Goal: Task Accomplishment & Management: Manage account settings

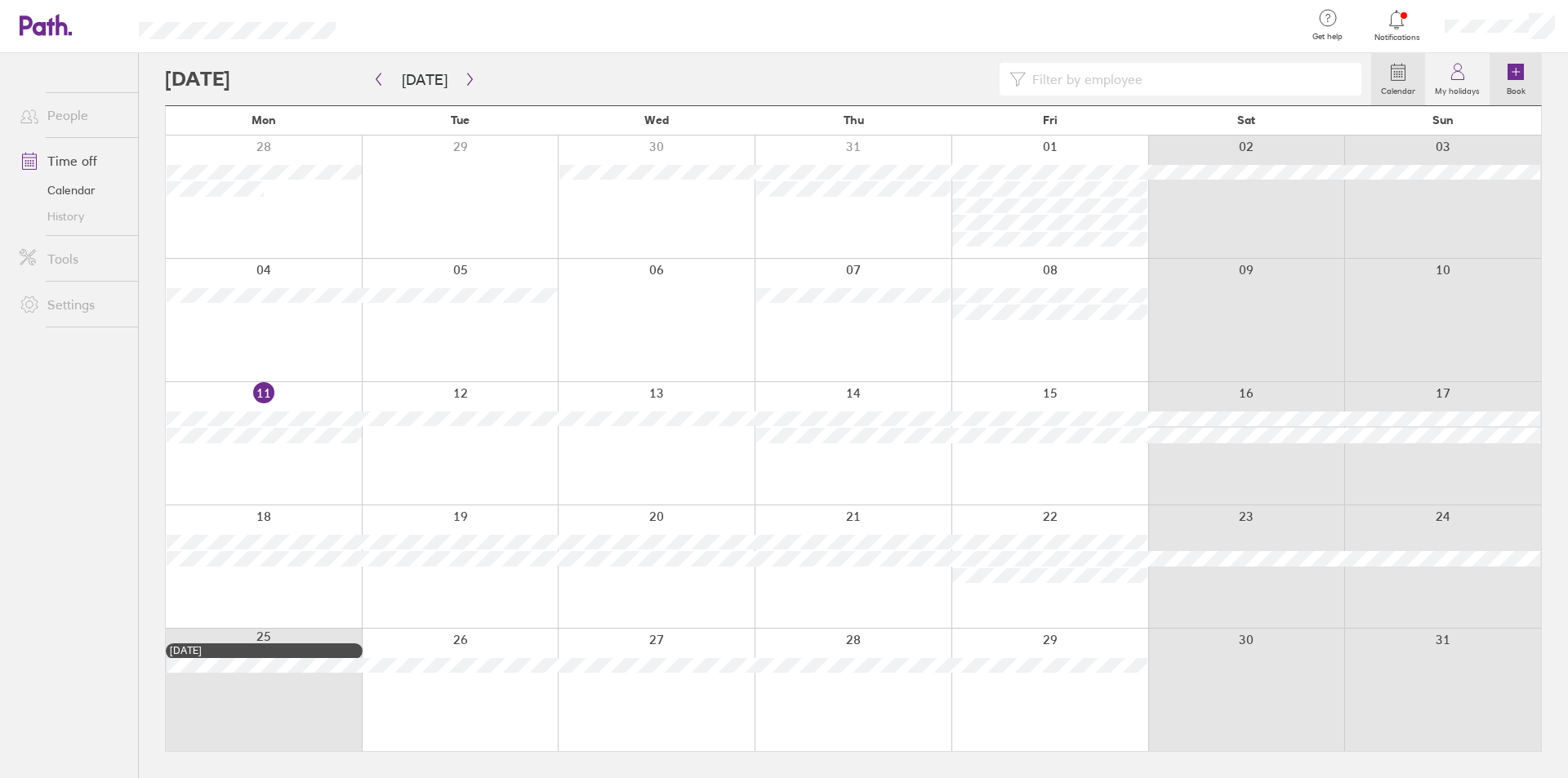
click at [1507, 76] on icon at bounding box center [1515, 72] width 16 height 16
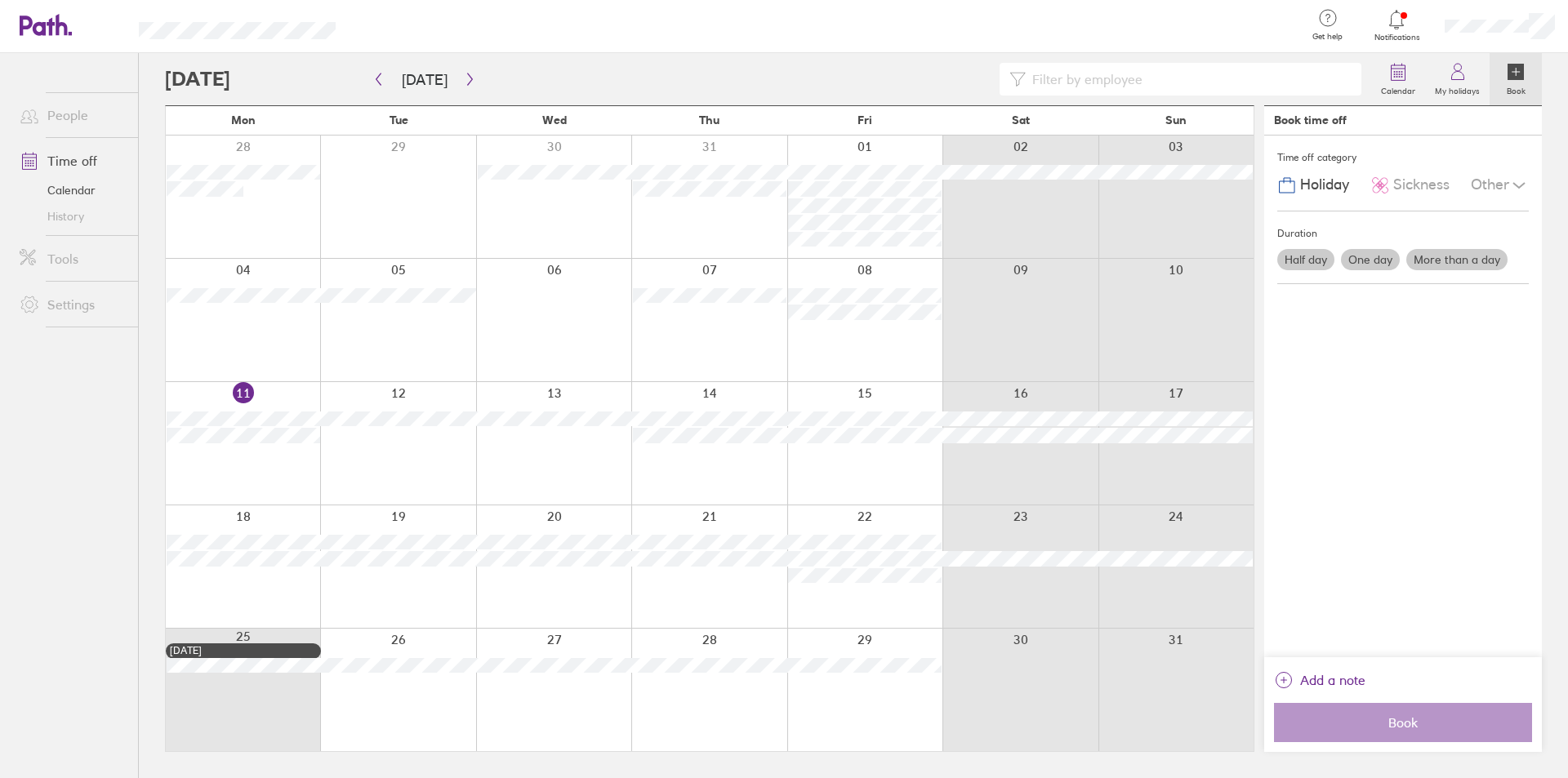
click at [545, 437] on div at bounding box center [553, 443] width 155 height 123
click at [1519, 72] on icon at bounding box center [1516, 72] width 7 height 0
click at [1367, 261] on label "One day" at bounding box center [1370, 260] width 59 height 21
click at [0, 0] on input "One day" at bounding box center [0, 0] width 0 height 0
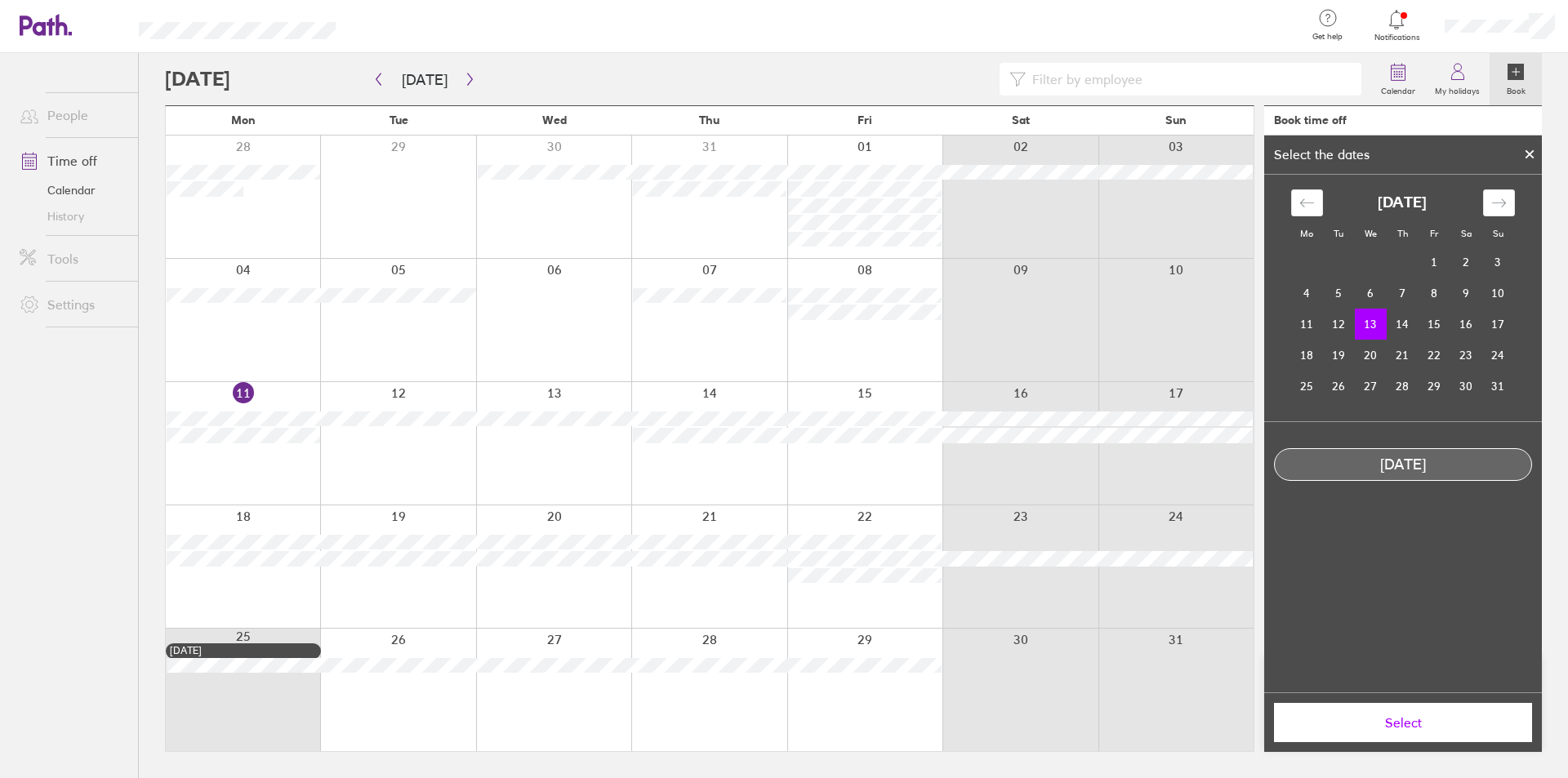
click at [1367, 317] on td "13" at bounding box center [1371, 324] width 32 height 31
click at [1393, 327] on td "14" at bounding box center [1402, 324] width 32 height 31
click at [1369, 326] on td "13" at bounding box center [1371, 324] width 32 height 31
click at [1414, 742] on div "Select" at bounding box center [1402, 722] width 277 height 60
click at [1413, 727] on span "Select" at bounding box center [1402, 722] width 235 height 14
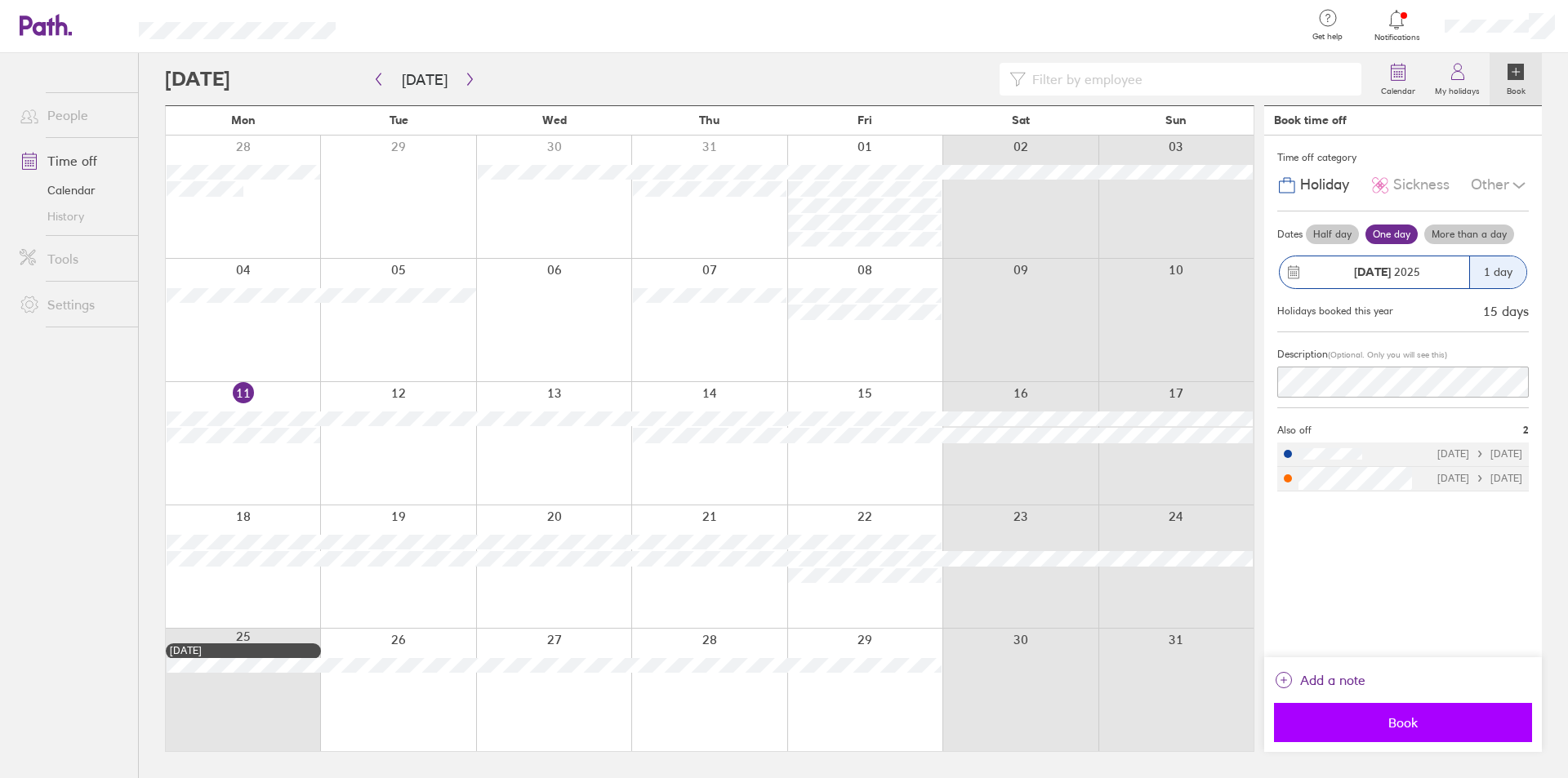
click at [1420, 726] on span "Book" at bounding box center [1402, 722] width 235 height 14
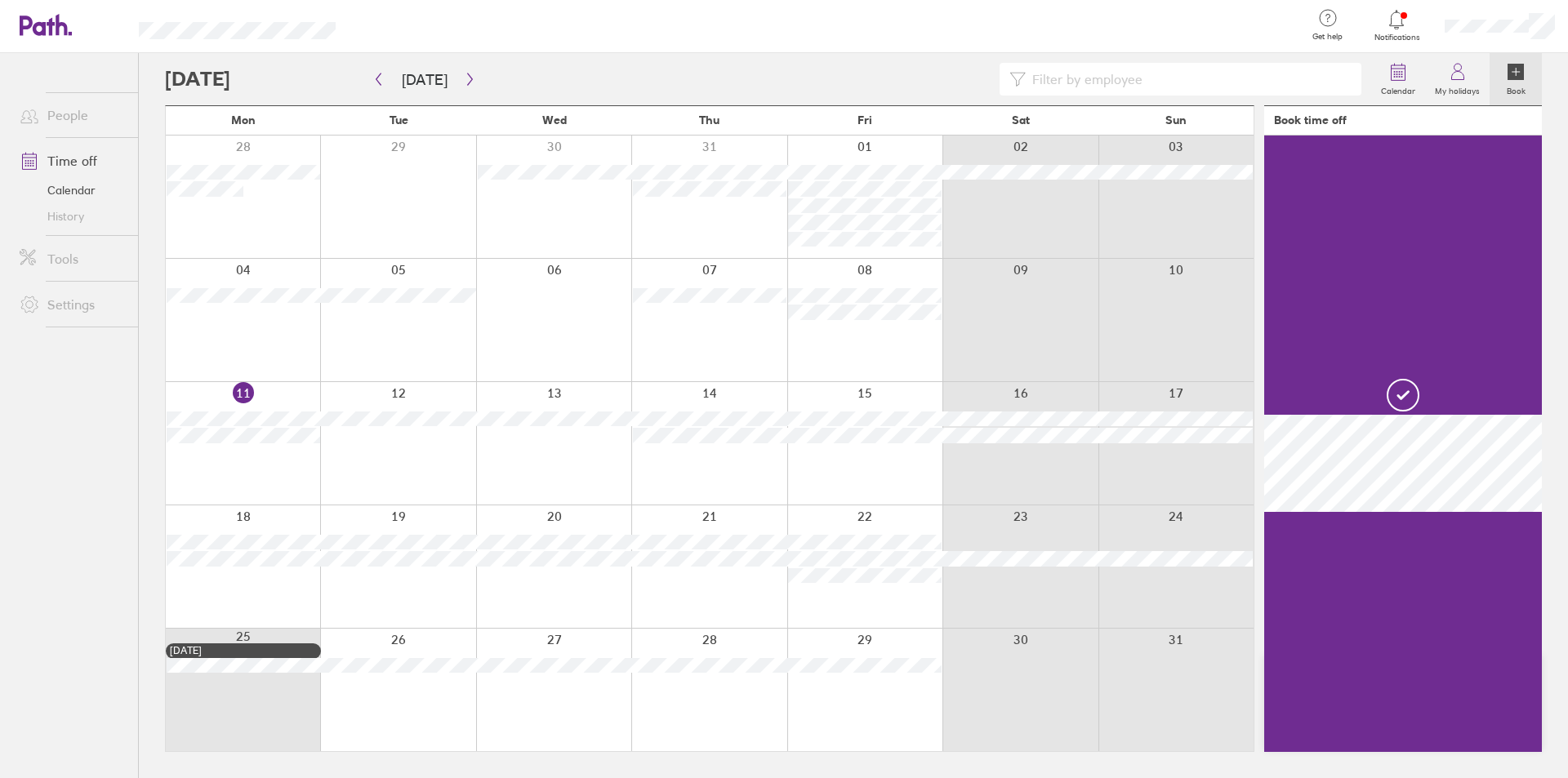
drag, startPoint x: 1525, startPoint y: 68, endPoint x: 1517, endPoint y: 72, distance: 8.9
click at [1524, 68] on link "Book" at bounding box center [1515, 79] width 52 height 52
click at [1518, 70] on icon at bounding box center [1515, 72] width 16 height 16
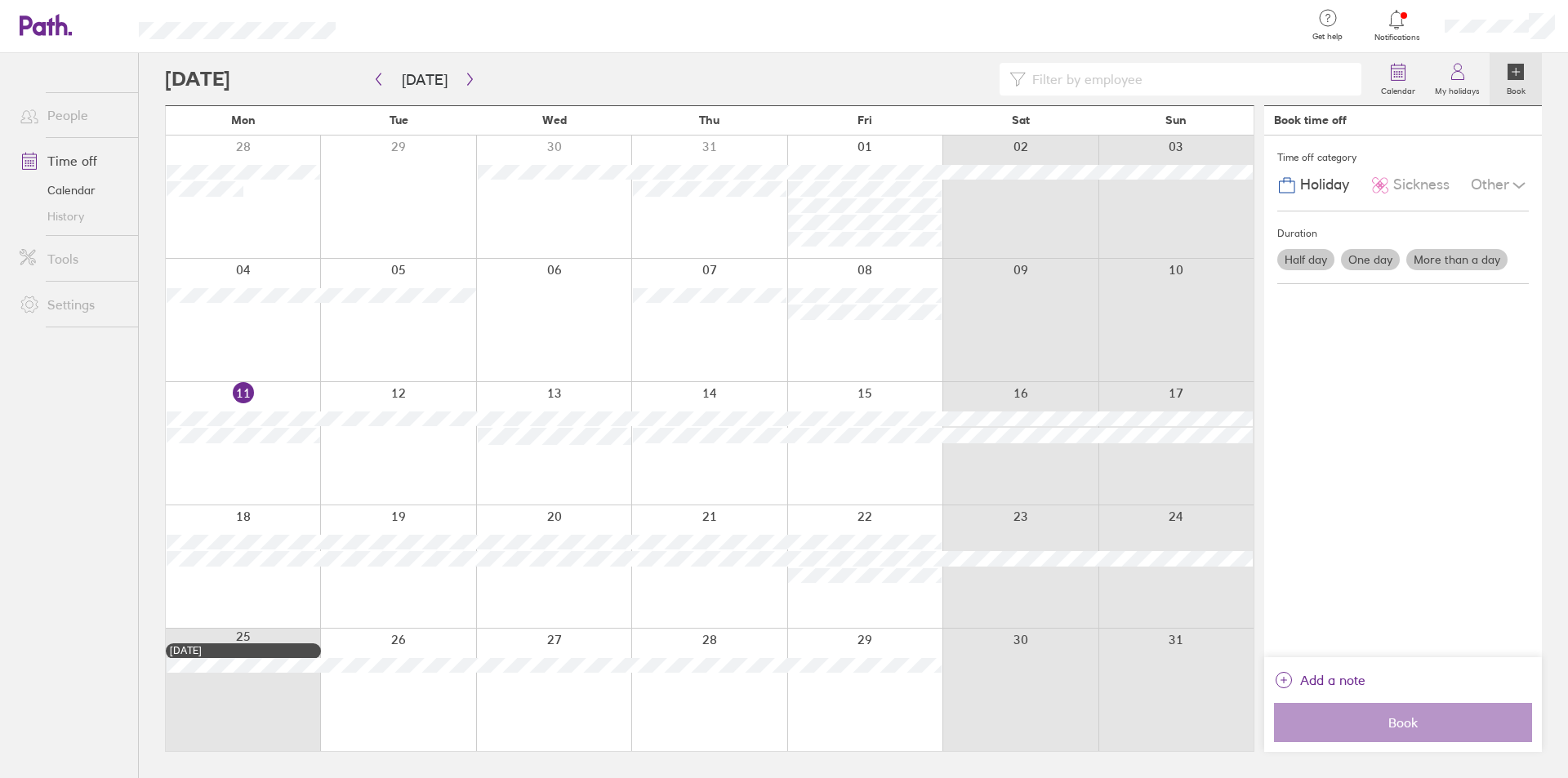
click at [1457, 266] on label "More than a day" at bounding box center [1456, 260] width 101 height 21
click at [0, 0] on input "More than a day" at bounding box center [0, 0] width 0 height 0
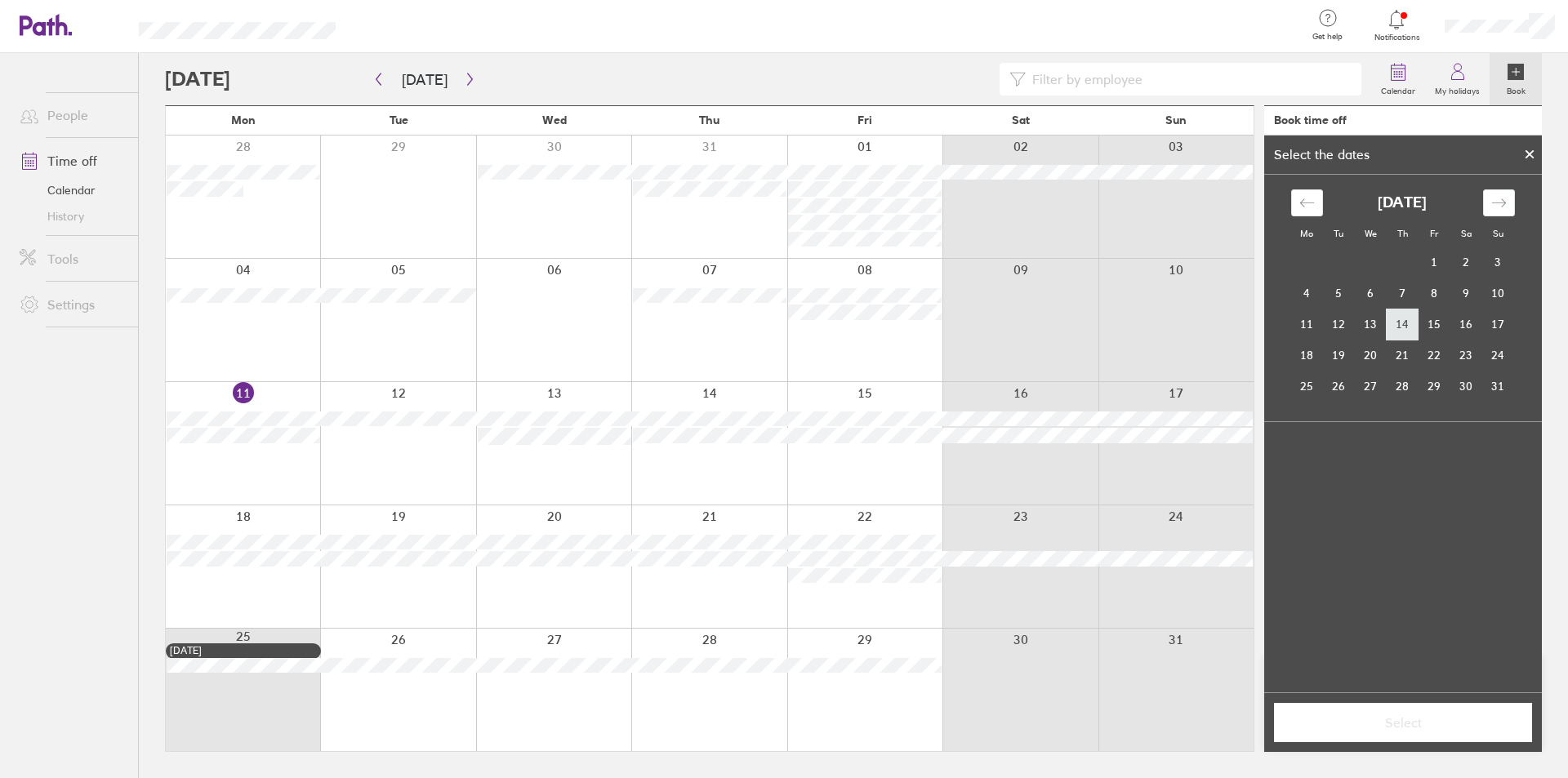
click at [1407, 330] on td "14" at bounding box center [1402, 324] width 32 height 31
click at [1527, 152] on icon at bounding box center [1529, 154] width 6 height 6
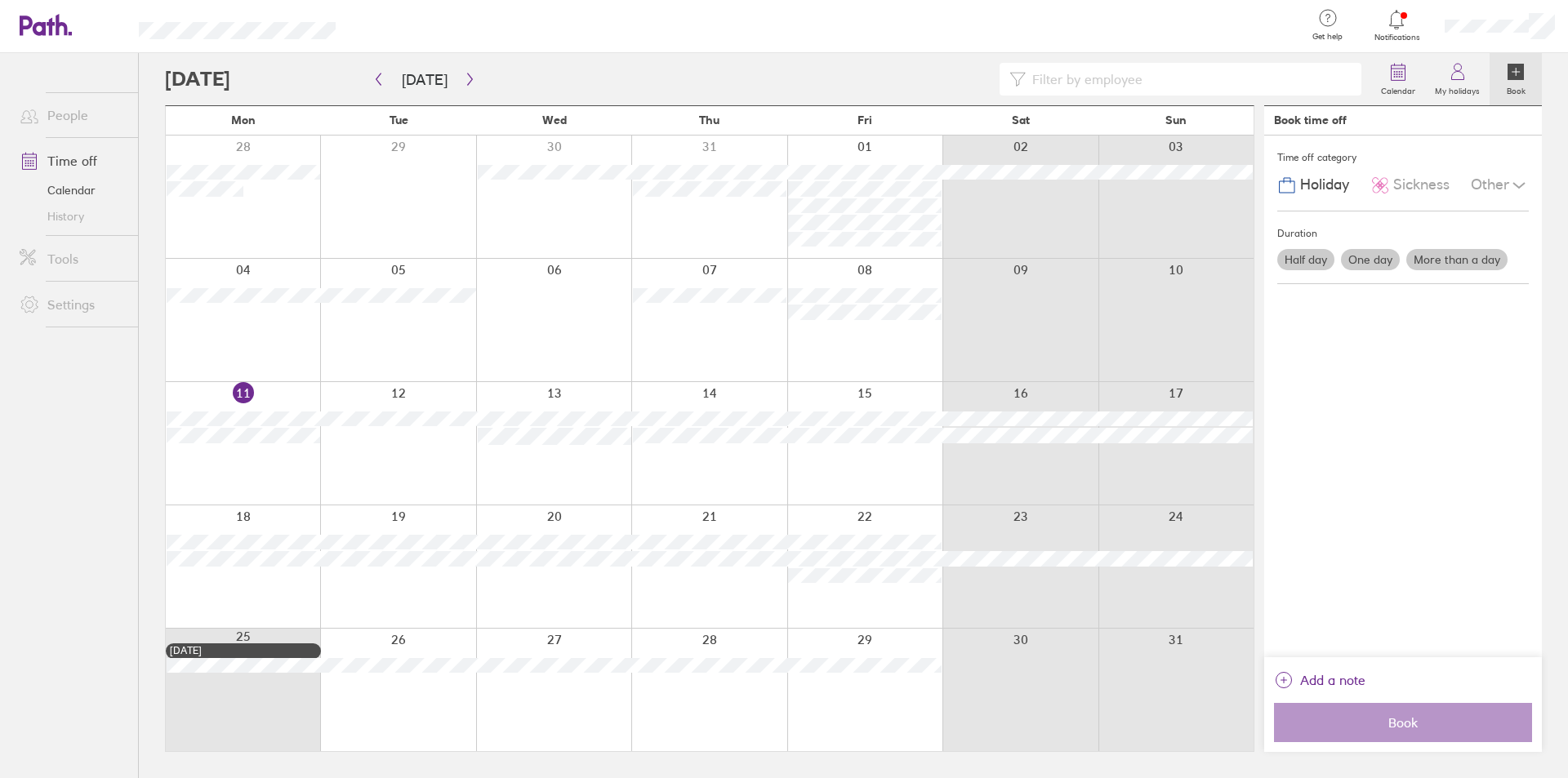
click at [1360, 256] on label "One day" at bounding box center [1370, 260] width 59 height 21
click at [0, 0] on input "One day" at bounding box center [0, 0] width 0 height 0
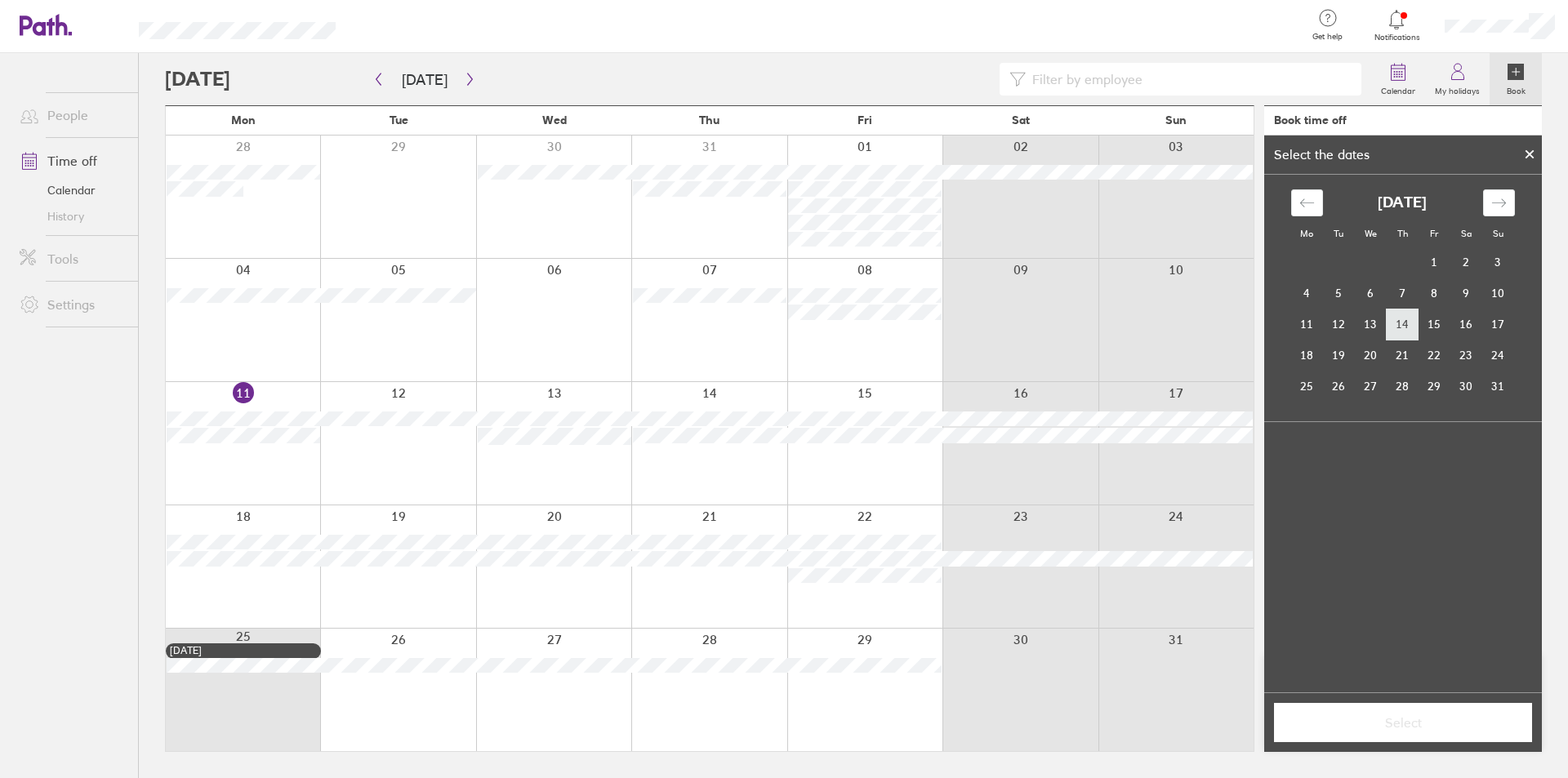
click at [1396, 321] on td "14" at bounding box center [1402, 324] width 32 height 31
click at [1399, 731] on button "Select" at bounding box center [1402, 723] width 258 height 39
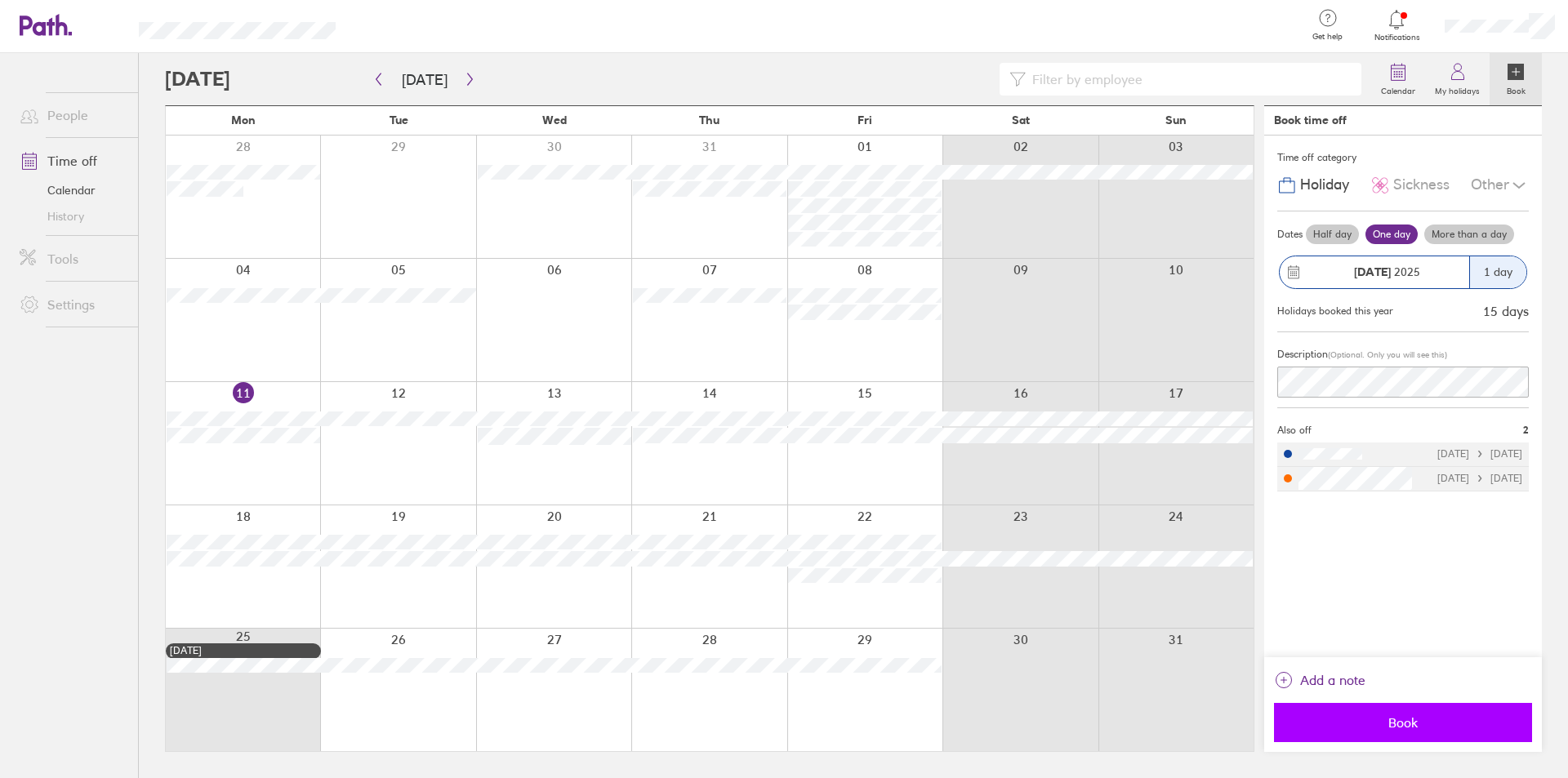
click at [1403, 731] on button "Book" at bounding box center [1402, 723] width 258 height 39
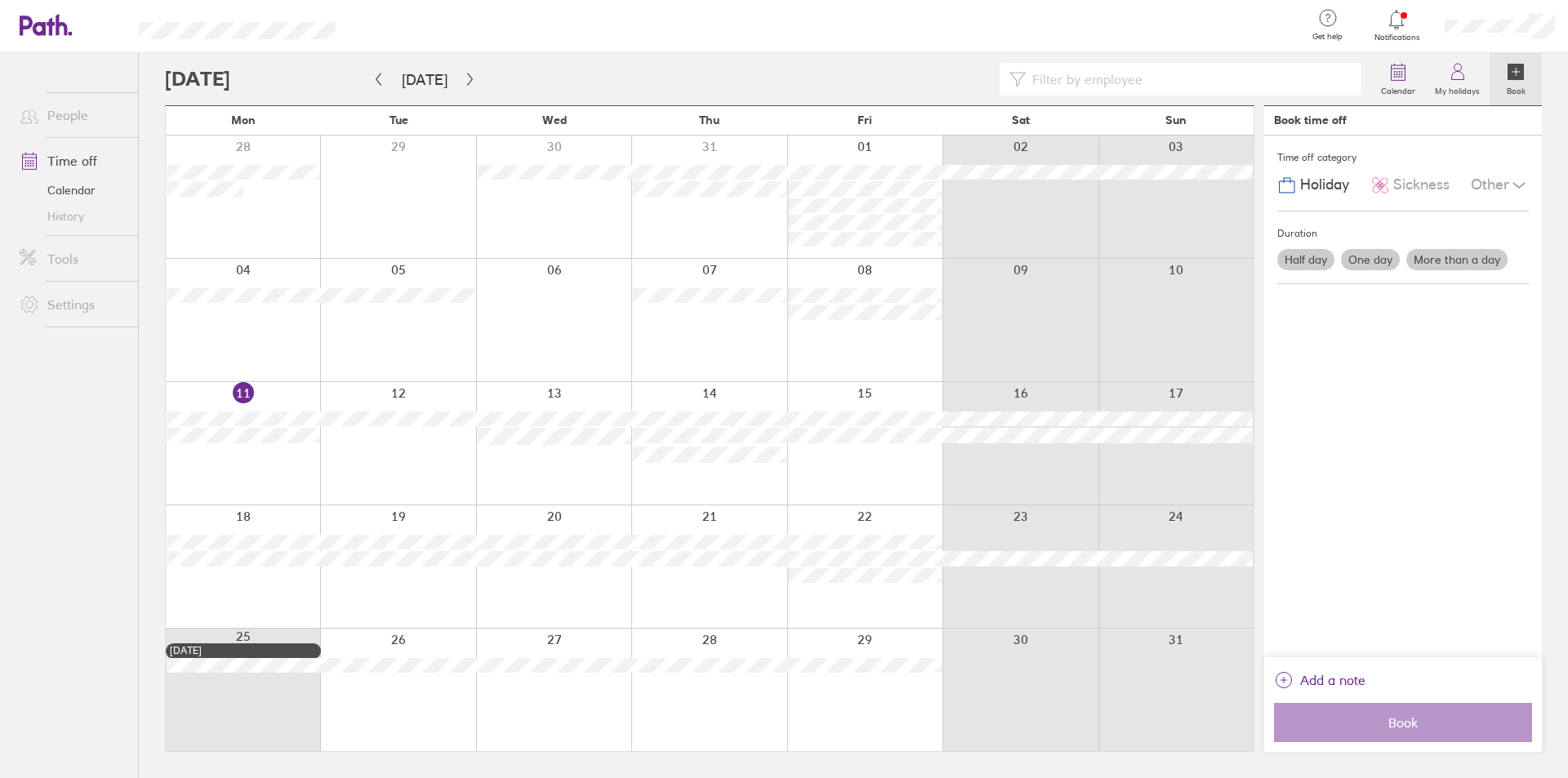
click at [1324, 264] on label "Half day" at bounding box center [1306, 260] width 57 height 21
click at [0, 0] on input "Half day" at bounding box center [0, 0] width 0 height 0
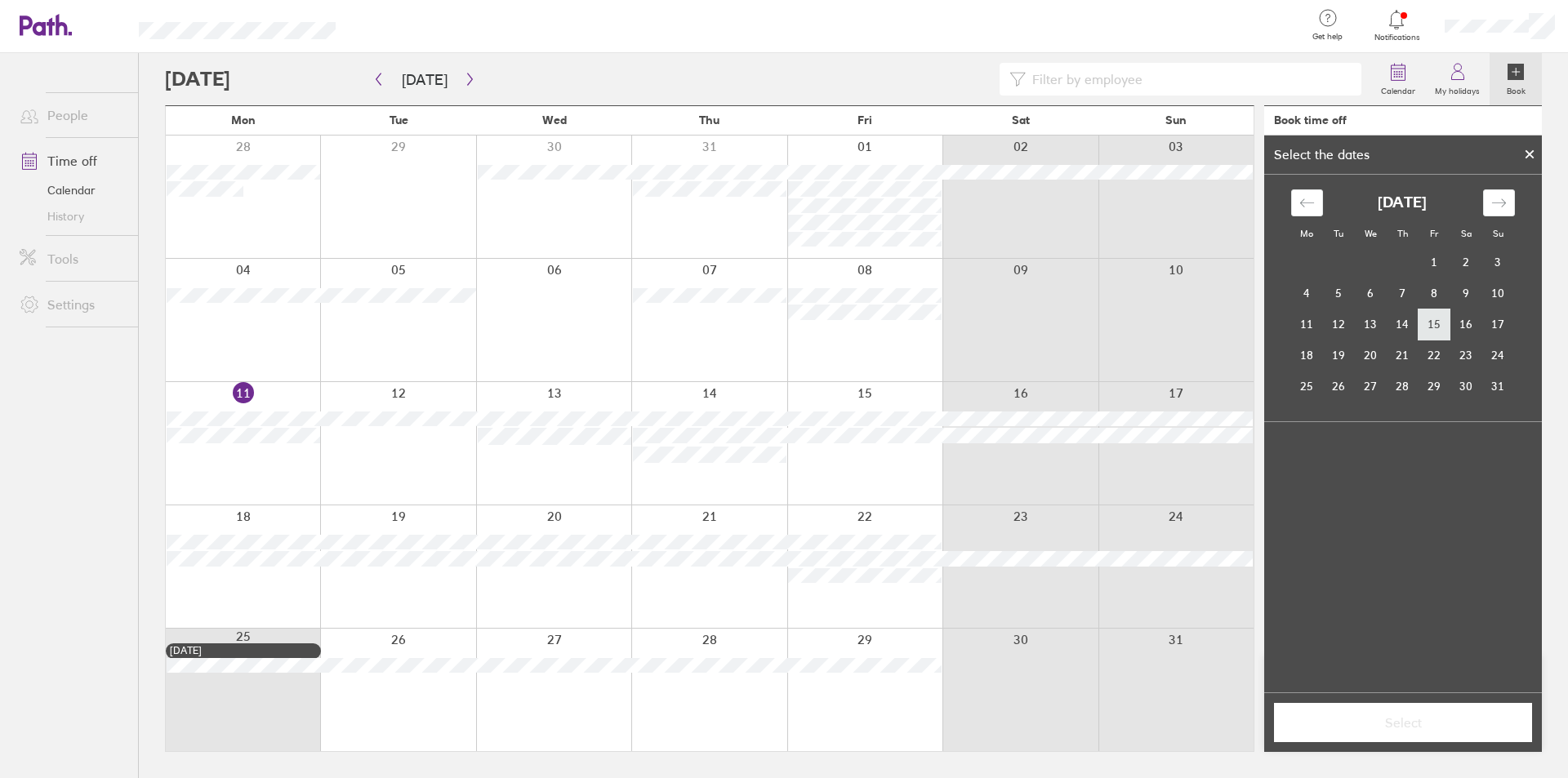
click at [1445, 329] on td "15" at bounding box center [1435, 324] width 32 height 31
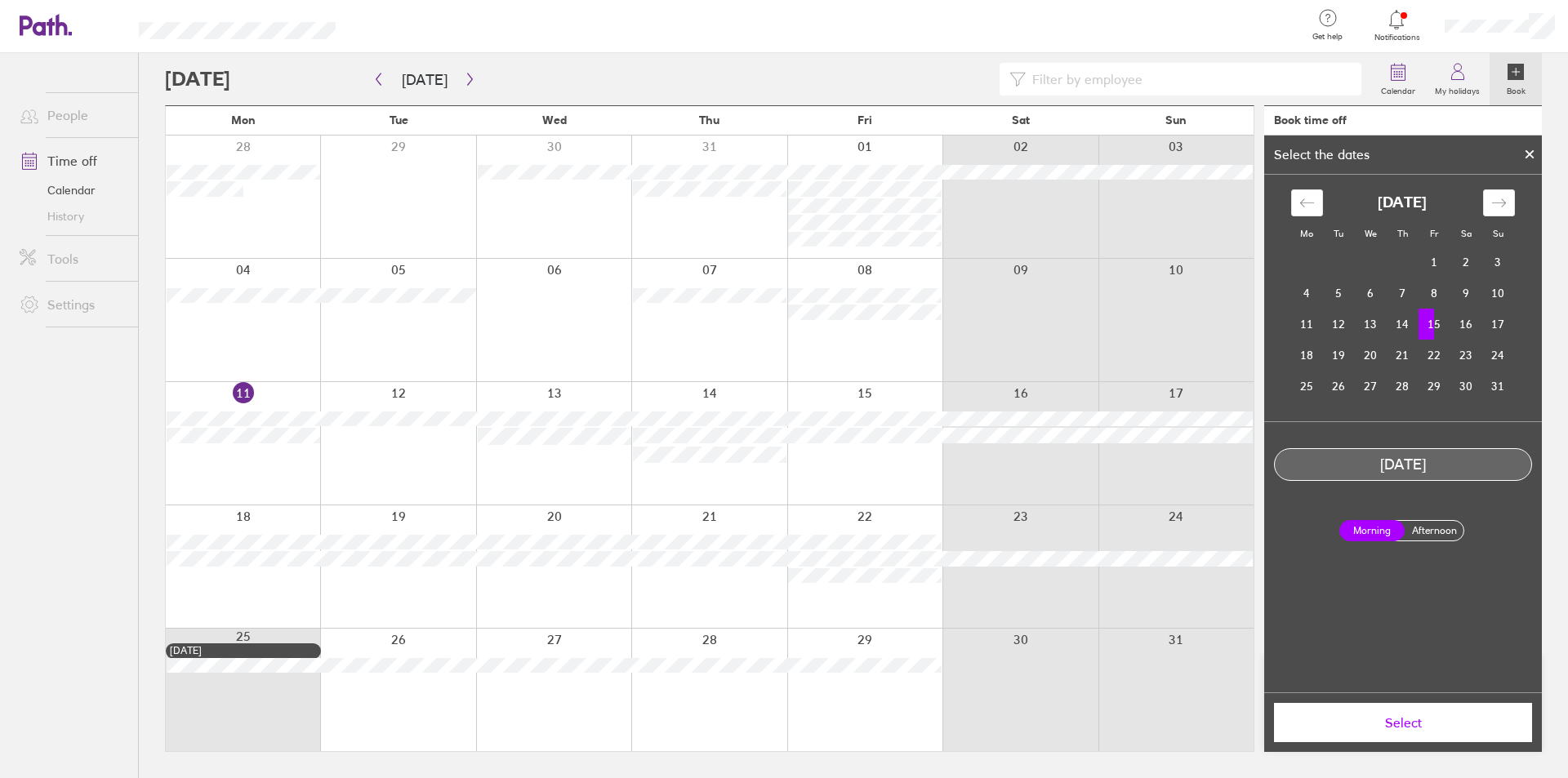
click at [1419, 733] on button "Select" at bounding box center [1402, 723] width 258 height 39
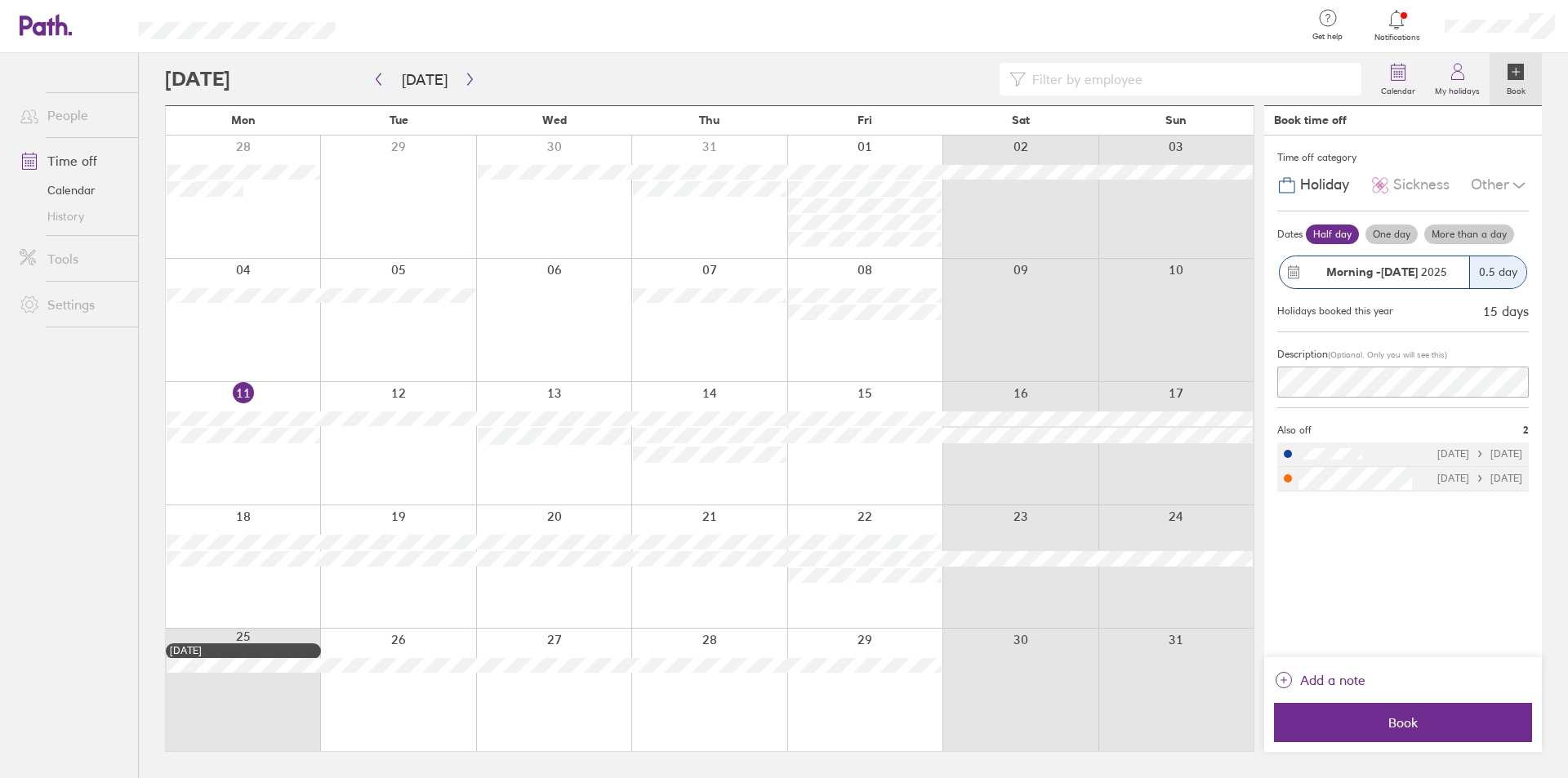
click at [1393, 746] on div "Add a note Book" at bounding box center [1402, 705] width 277 height 95
click at [1393, 732] on button "Book" at bounding box center [1402, 723] width 258 height 39
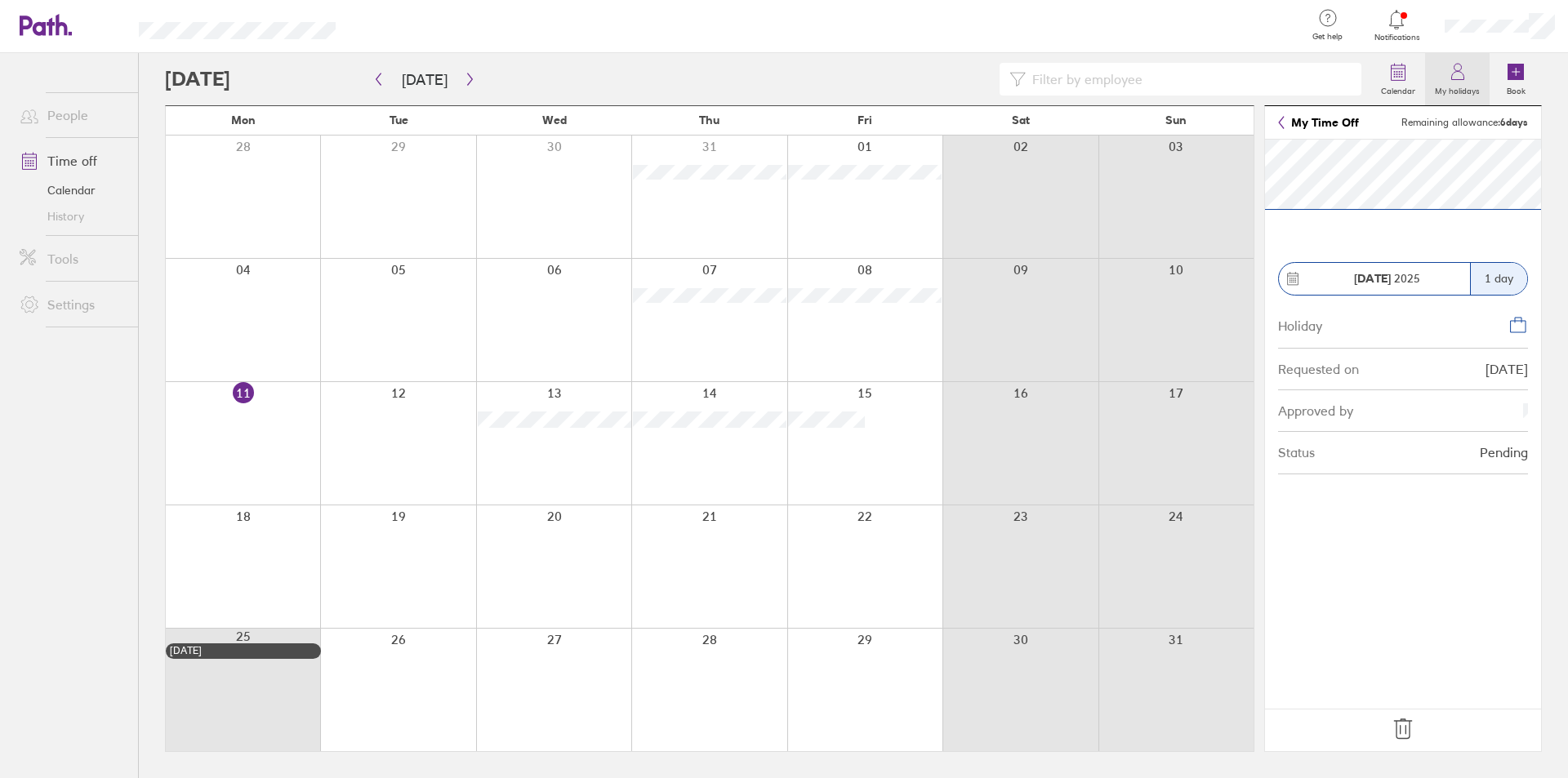
click at [1465, 81] on icon at bounding box center [1458, 72] width 20 height 20
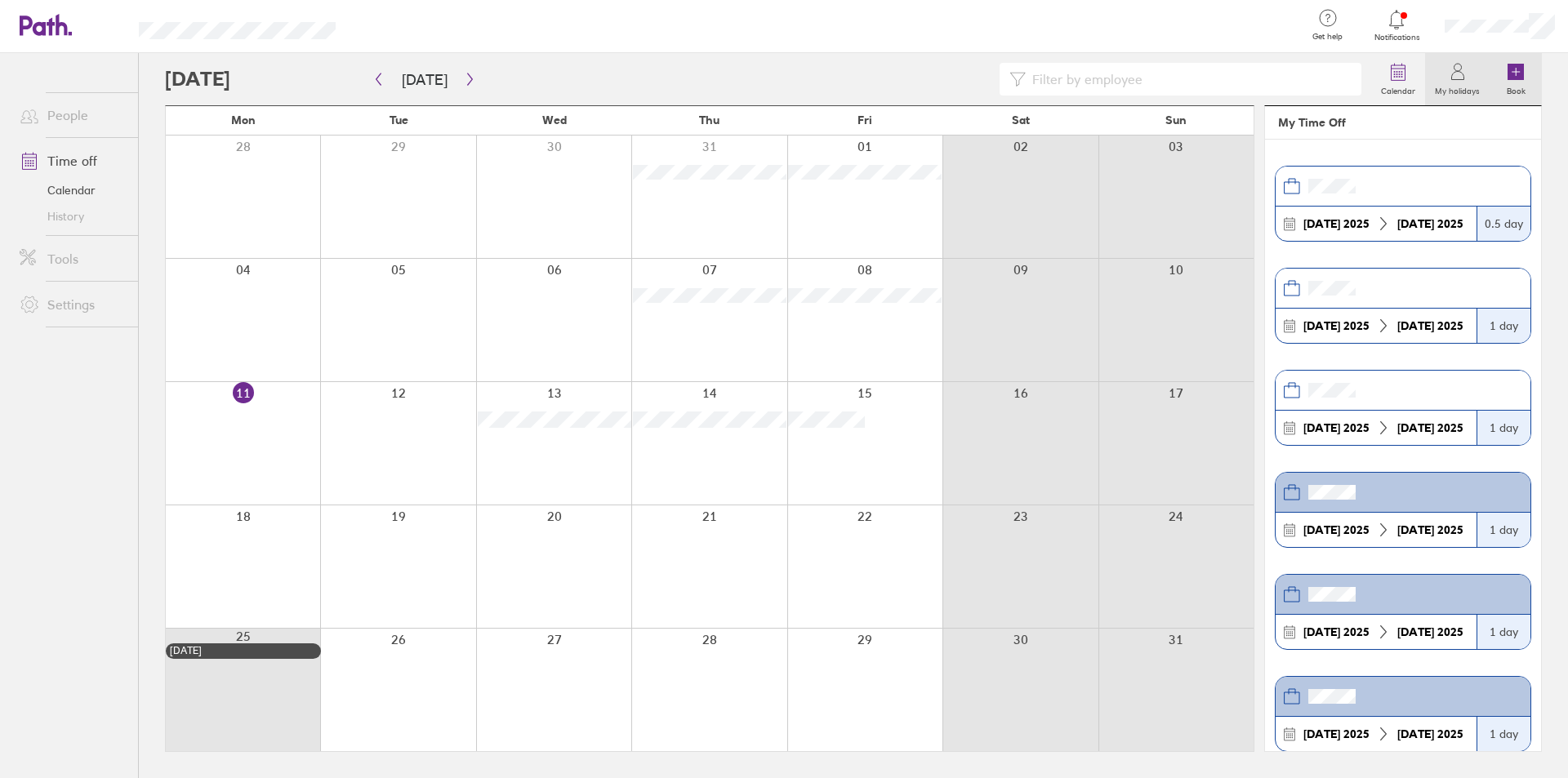
click at [1521, 84] on label "Book" at bounding box center [1515, 89] width 38 height 14
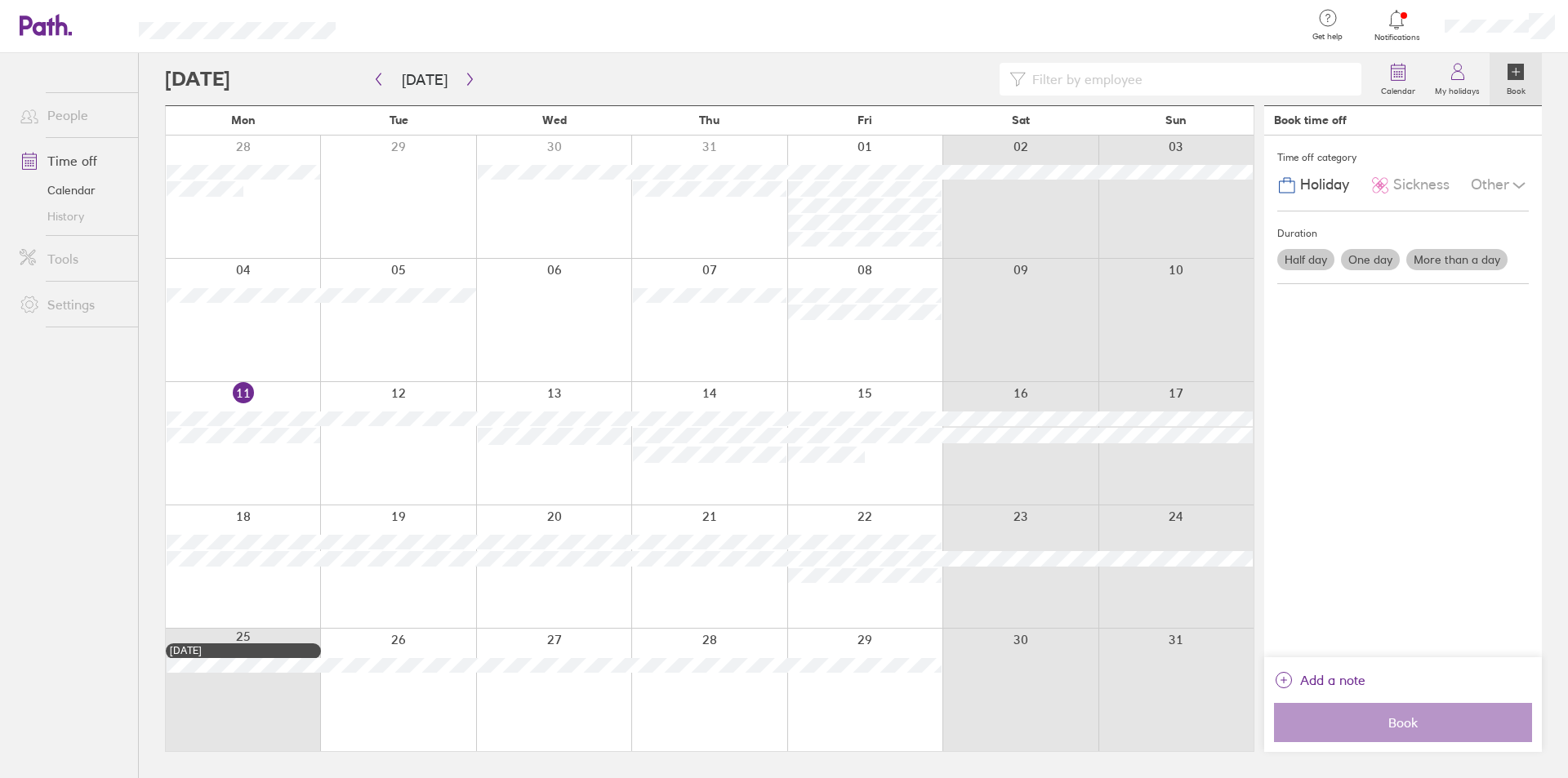
click at [1385, 261] on label "One day" at bounding box center [1370, 260] width 59 height 21
click at [0, 0] on input "One day" at bounding box center [0, 0] width 0 height 0
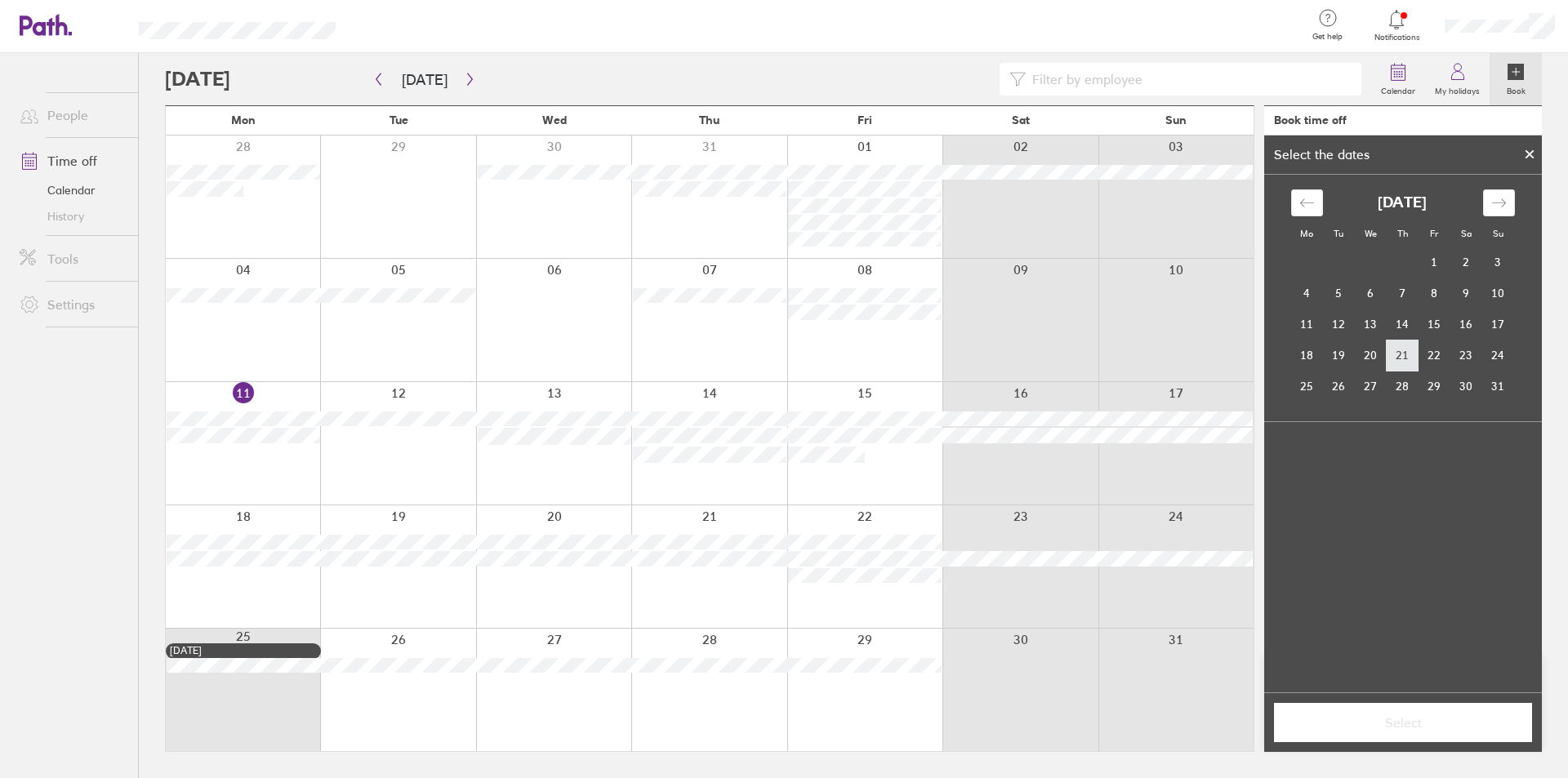
click at [1408, 361] on td "21" at bounding box center [1402, 355] width 32 height 31
click at [1420, 723] on span "Select" at bounding box center [1402, 722] width 235 height 14
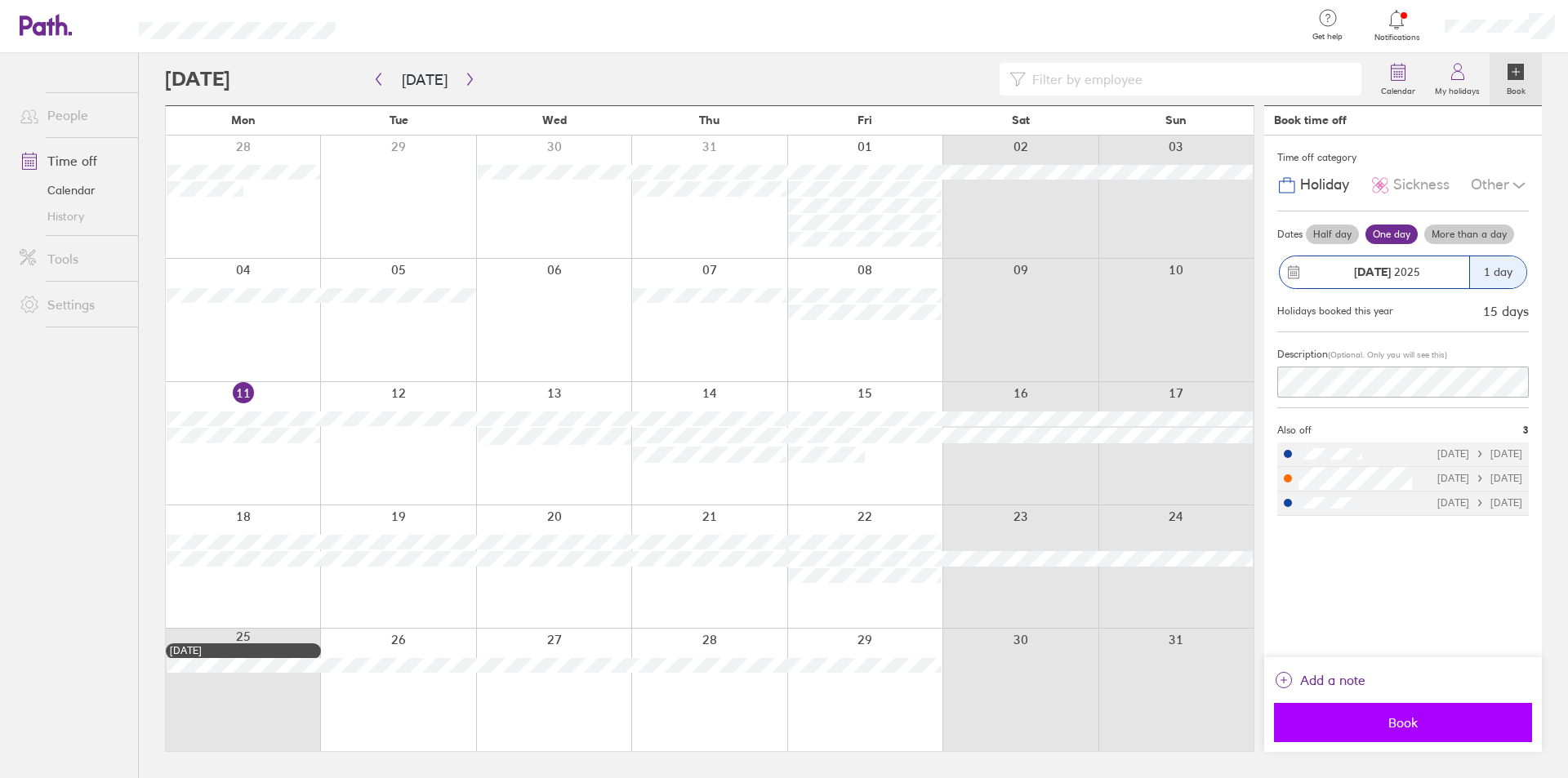
click at [1402, 740] on button "Book" at bounding box center [1402, 723] width 258 height 39
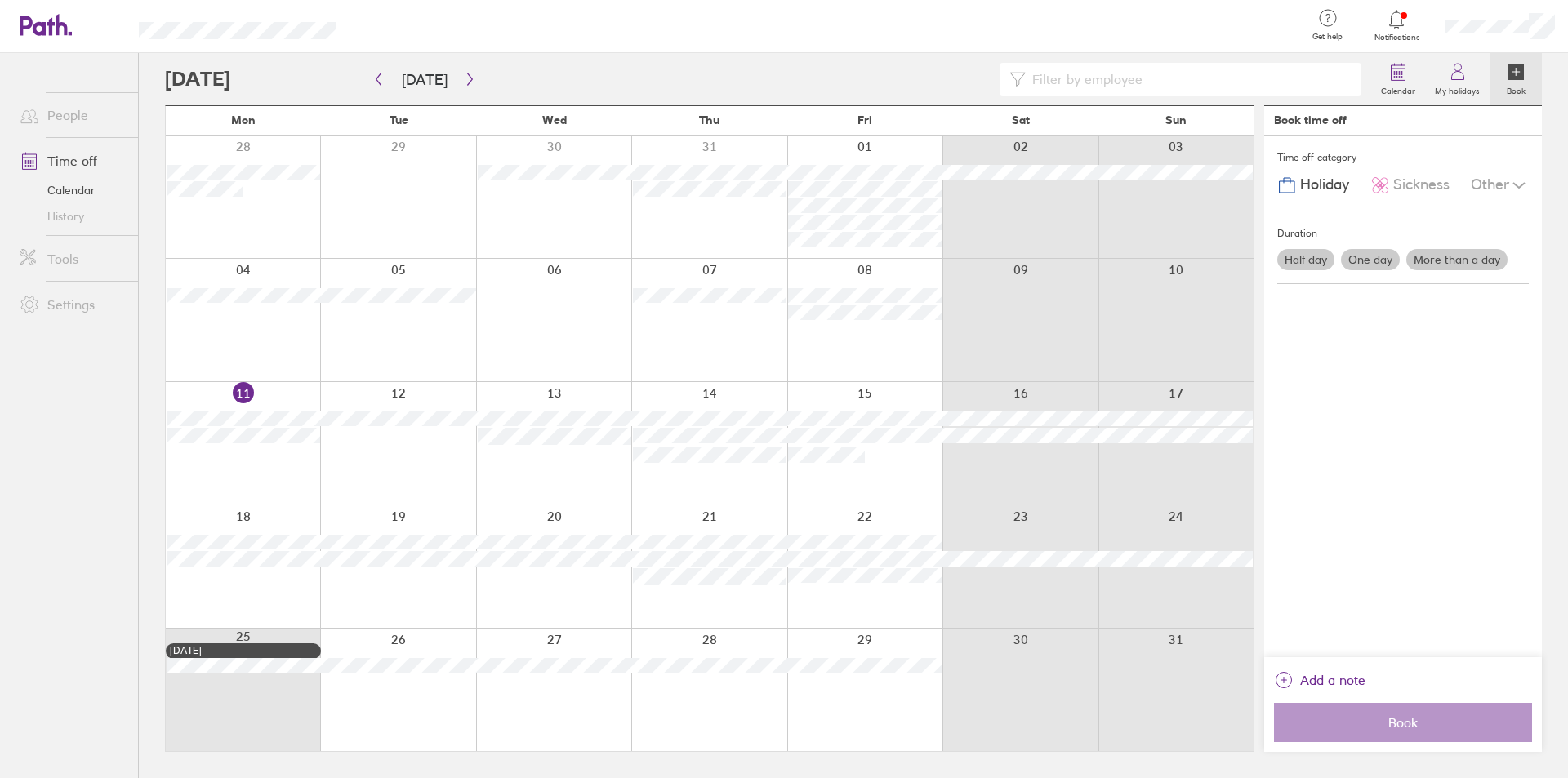
click at [1299, 256] on label "Half day" at bounding box center [1306, 260] width 57 height 21
click at [0, 0] on input "Half day" at bounding box center [0, 0] width 0 height 0
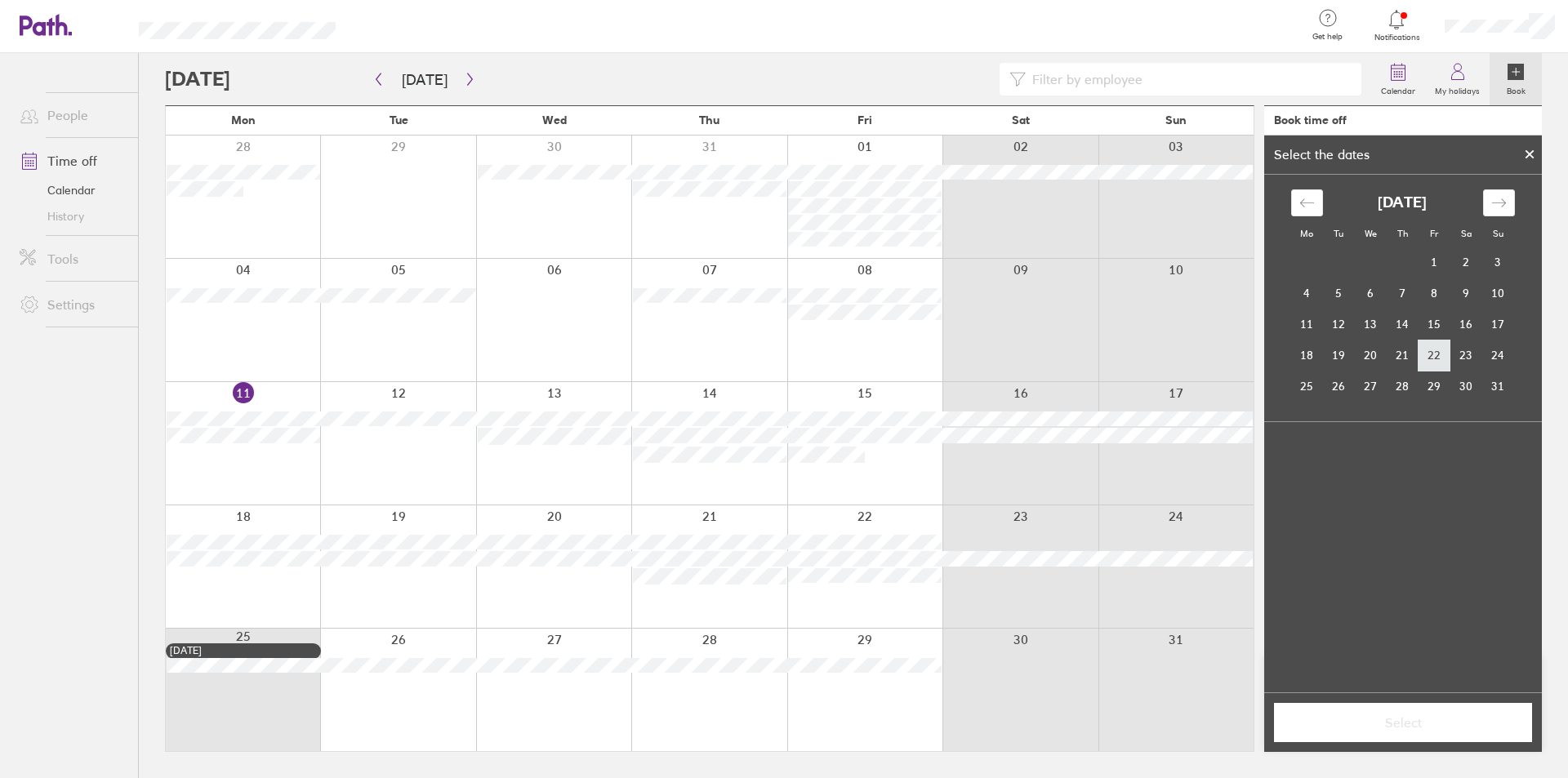
click at [1434, 355] on td "22" at bounding box center [1435, 355] width 32 height 31
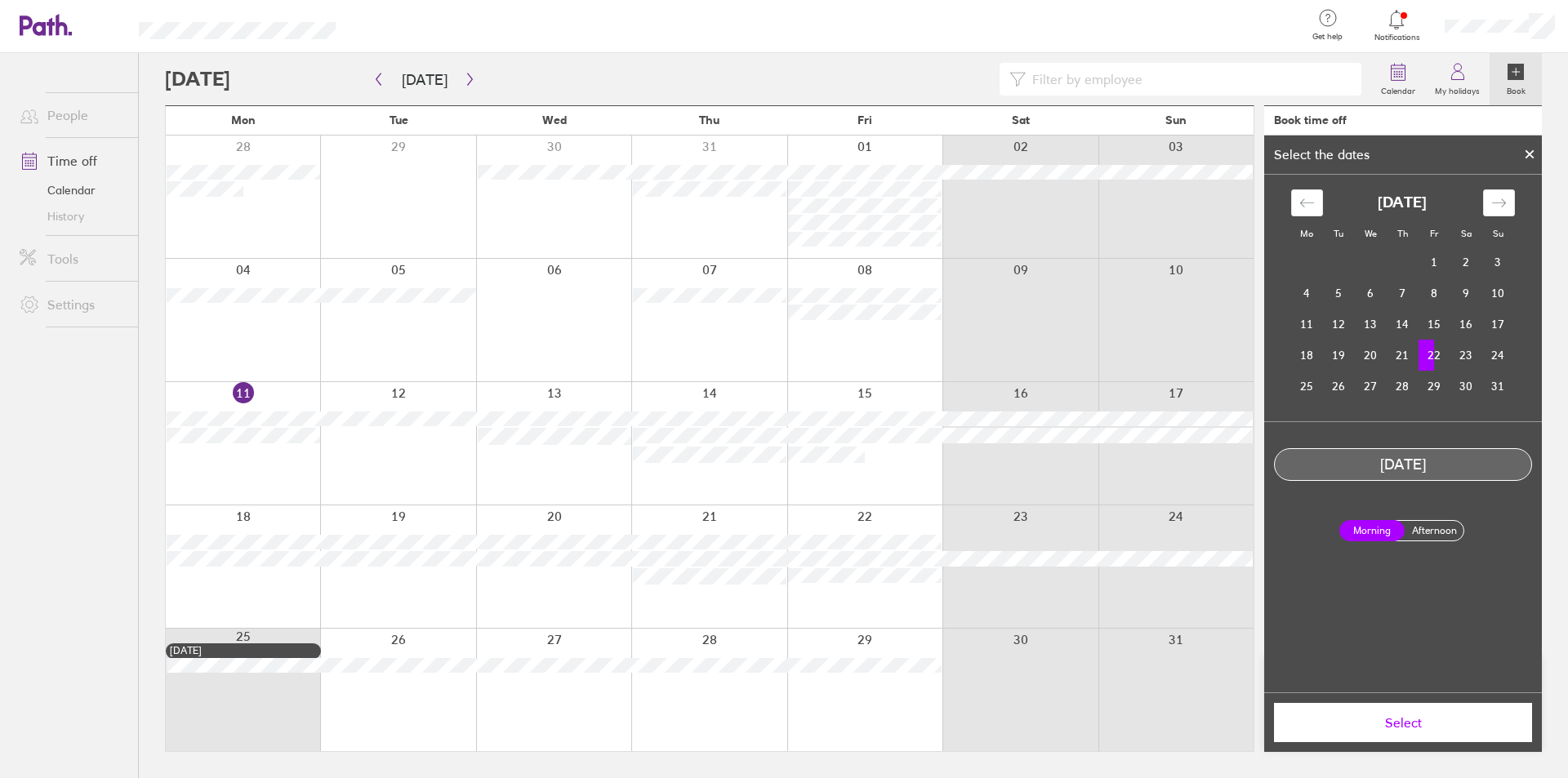
click at [1382, 727] on span "Select" at bounding box center [1402, 722] width 235 height 14
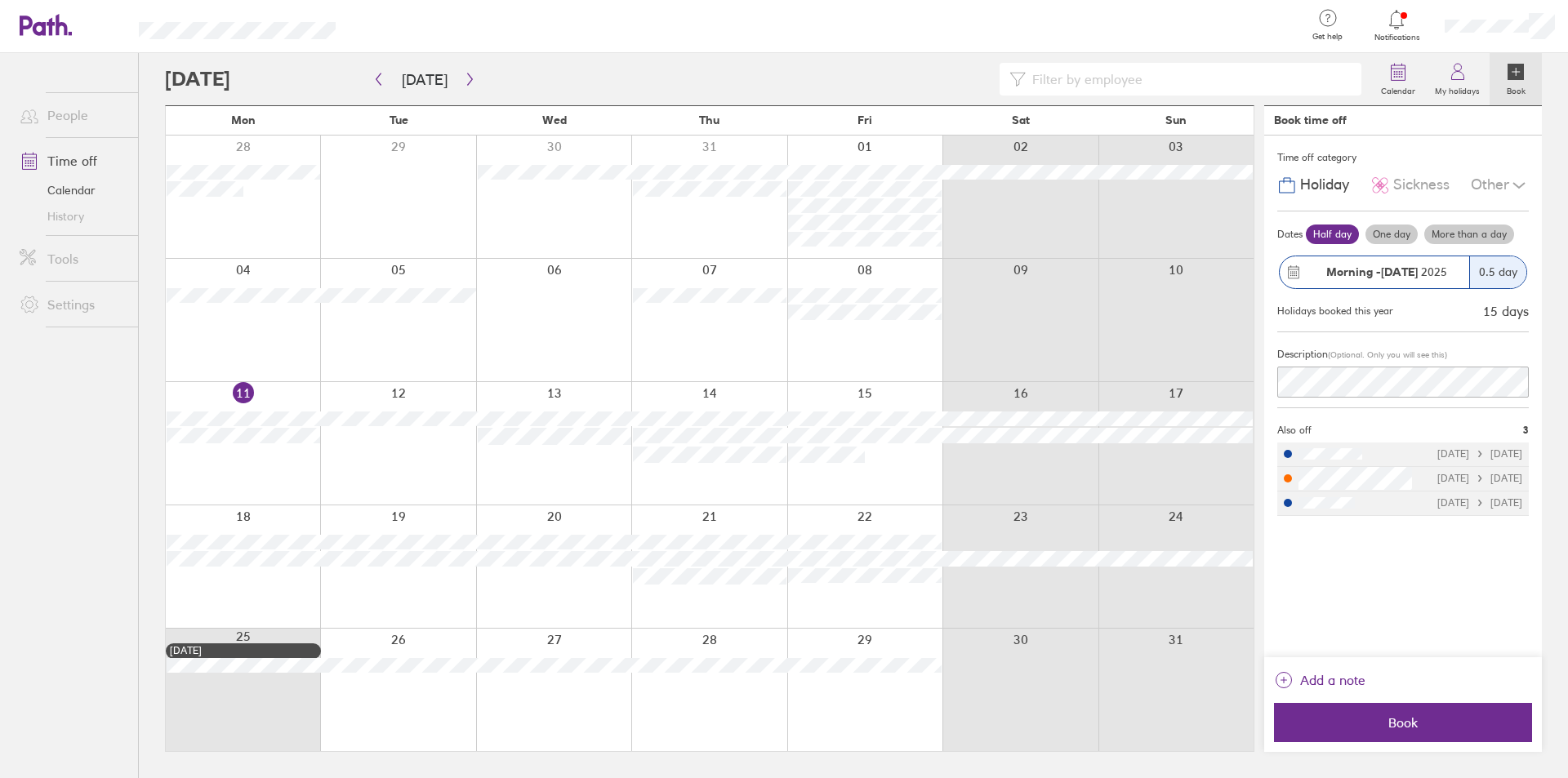
click at [1382, 727] on span "Book" at bounding box center [1402, 722] width 235 height 14
